Goal: Task Accomplishment & Management: Manage account settings

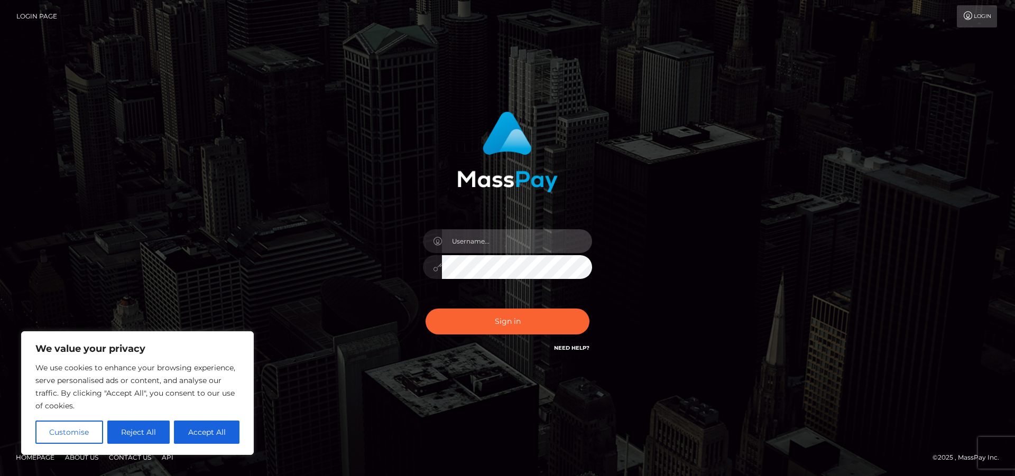
click at [475, 234] on input "text" at bounding box center [517, 241] width 150 height 24
type input "Christian@computerwiz.com.au"
click at [426, 309] on button "Sign in" at bounding box center [508, 322] width 164 height 26
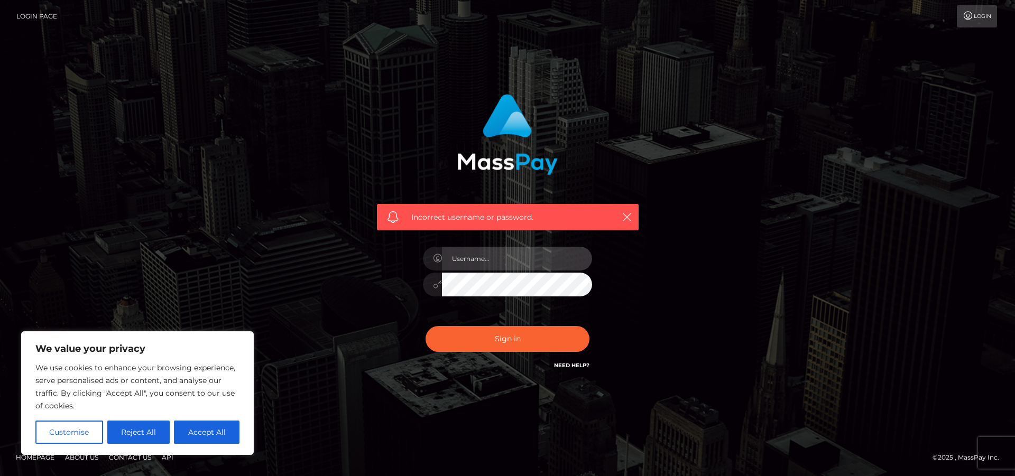
click at [503, 259] on input "text" at bounding box center [517, 259] width 150 height 24
type input "Christian@computerwiz.com.au"
click at [426, 326] on button "Sign in" at bounding box center [508, 339] width 164 height 26
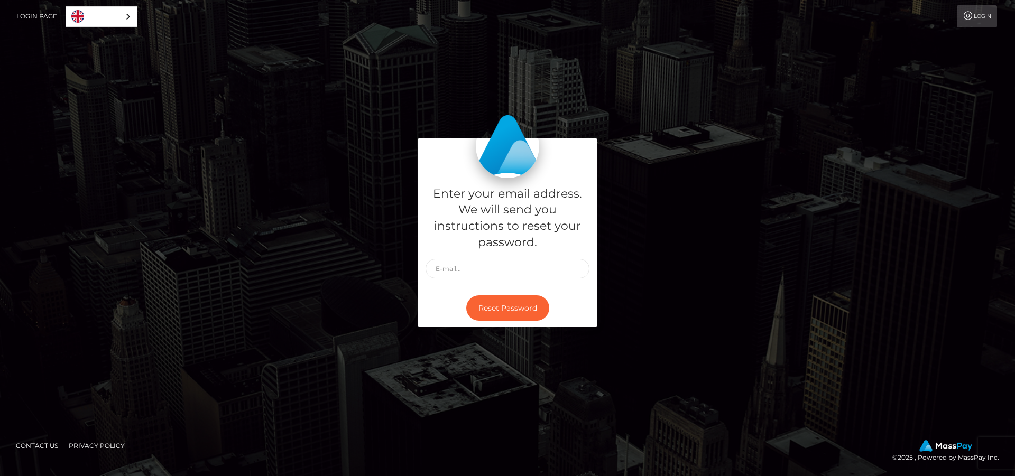
click at [36, 17] on link "Login Page" at bounding box center [36, 16] width 41 height 22
